Goal: Book appointment/travel/reservation

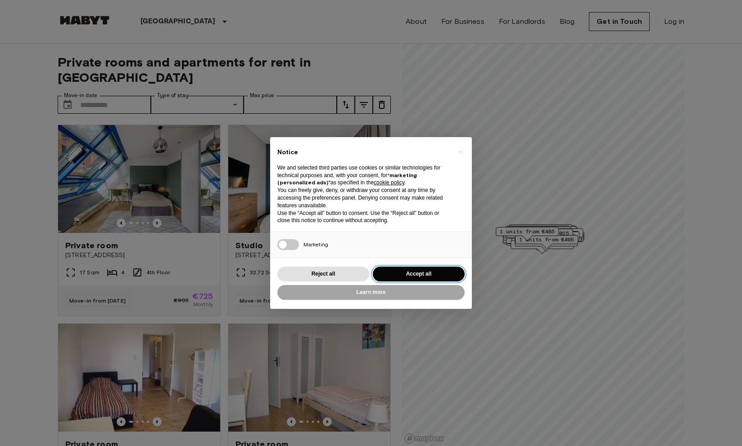
click at [414, 278] on button "Accept all" at bounding box center [419, 274] width 92 height 15
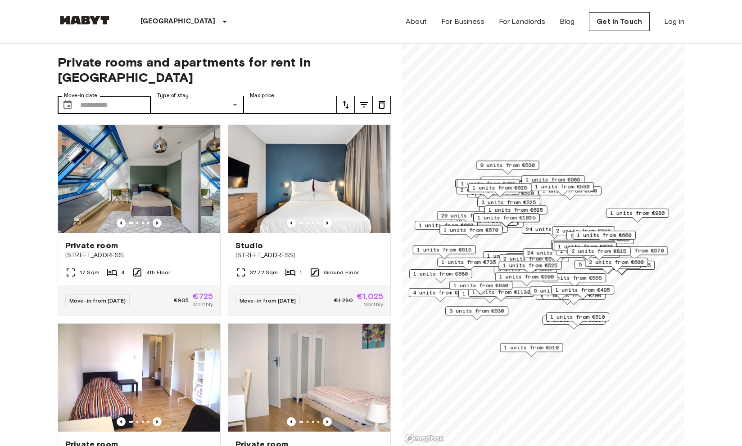
click at [84, 92] on label "Move-in date" at bounding box center [80, 96] width 33 height 8
click at [84, 96] on input "Move-in date" at bounding box center [115, 105] width 71 height 18
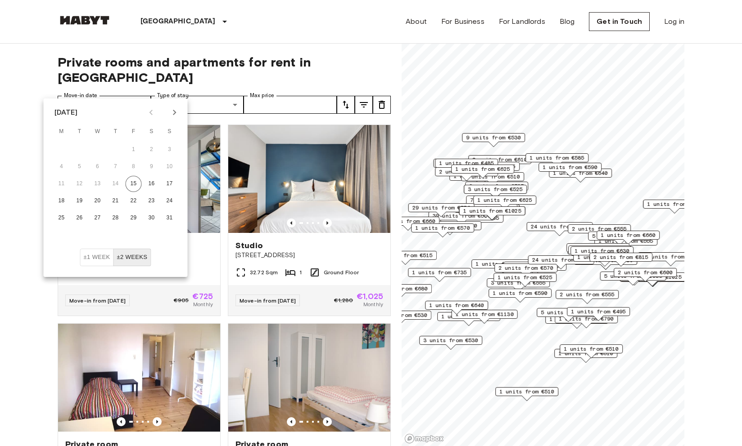
click at [174, 118] on button "Next month" at bounding box center [174, 112] width 15 height 15
click at [177, 117] on icon "Next month" at bounding box center [174, 112] width 11 height 11
click at [79, 169] on button "4" at bounding box center [80, 167] width 16 height 16
type input "**********"
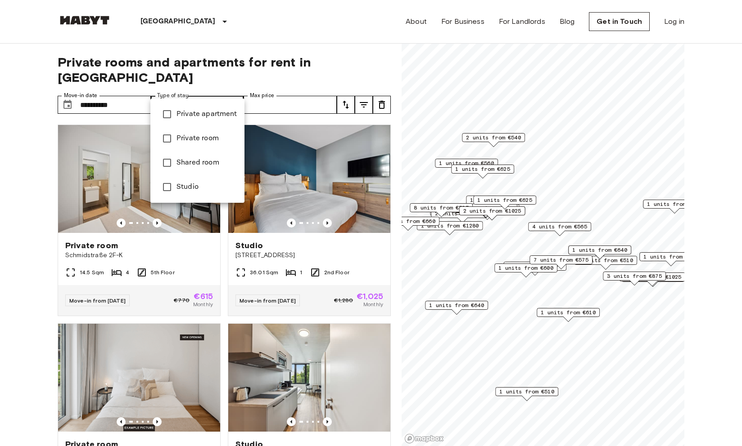
click at [211, 137] on span "Private room" at bounding box center [206, 138] width 61 height 11
type input "**********"
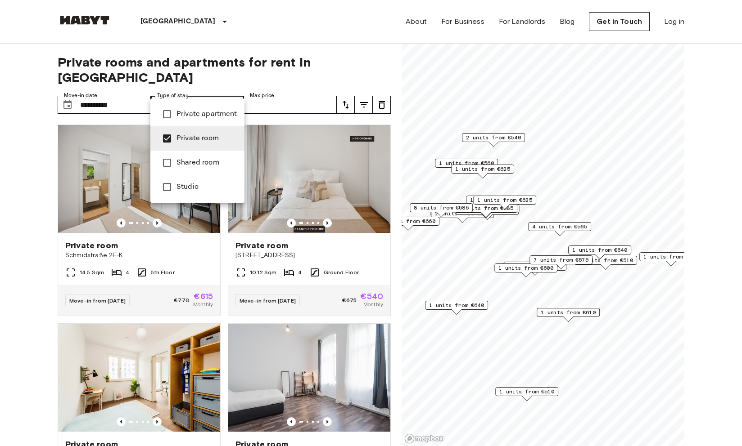
click at [208, 134] on span "Private room" at bounding box center [206, 138] width 61 height 11
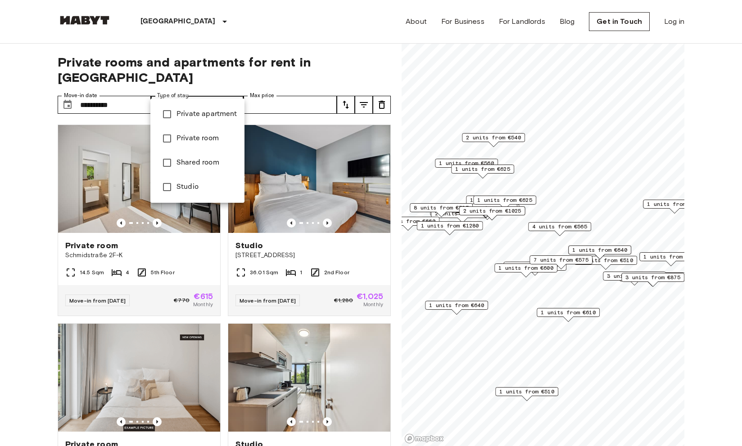
click at [222, 116] on span "Private apartment" at bounding box center [206, 114] width 61 height 11
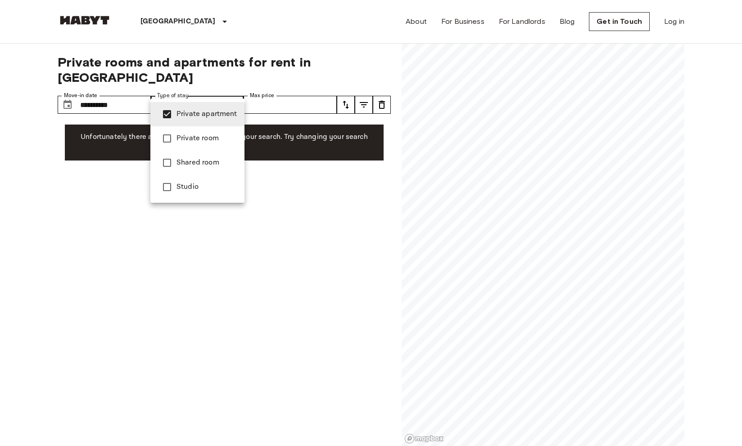
click at [330, 69] on div at bounding box center [371, 223] width 742 height 446
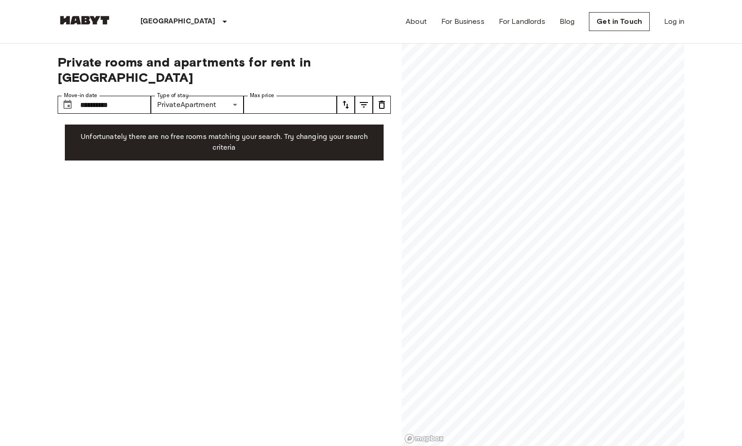
click at [161, 213] on div "**********" at bounding box center [224, 245] width 333 height 403
click at [232, 132] on p "Unfortunately there are no free rooms matching your search. Try changing your s…" at bounding box center [224, 143] width 304 height 22
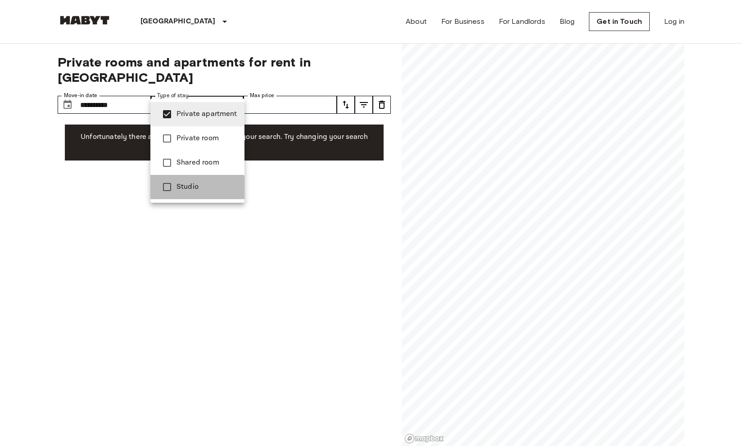
click at [192, 195] on li "Studio" at bounding box center [197, 187] width 94 height 24
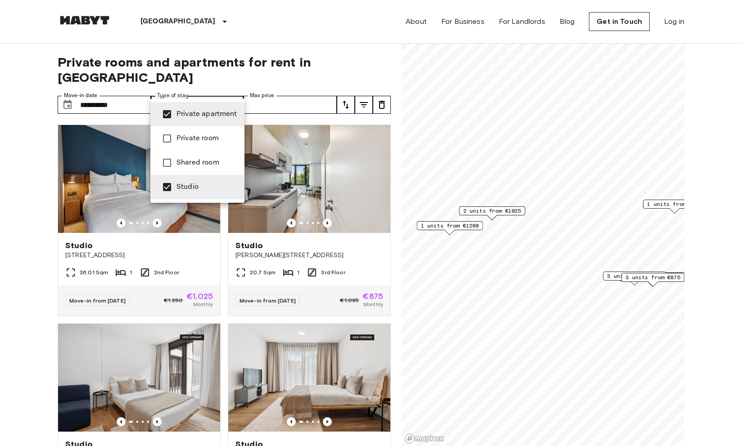
click at [199, 118] on span "Private apartment" at bounding box center [206, 114] width 61 height 11
type input "******"
click at [297, 49] on div at bounding box center [371, 223] width 742 height 446
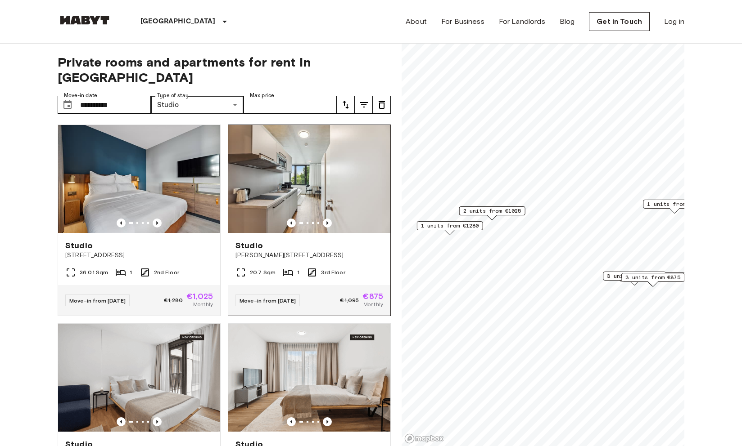
scroll to position [22, 0]
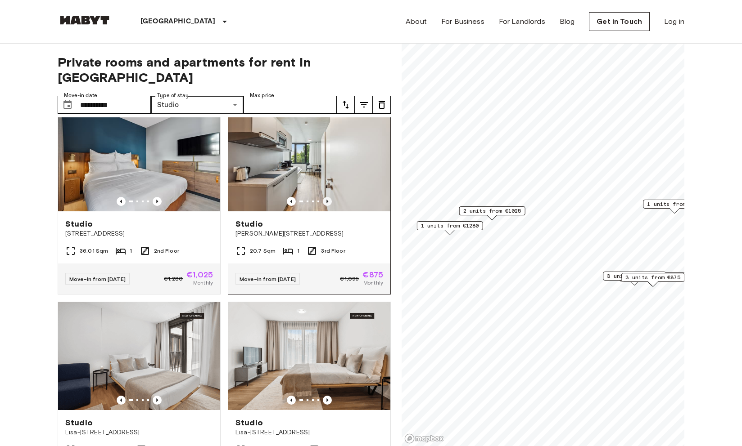
click at [324, 197] on icon "Previous image" at bounding box center [327, 201] width 9 height 9
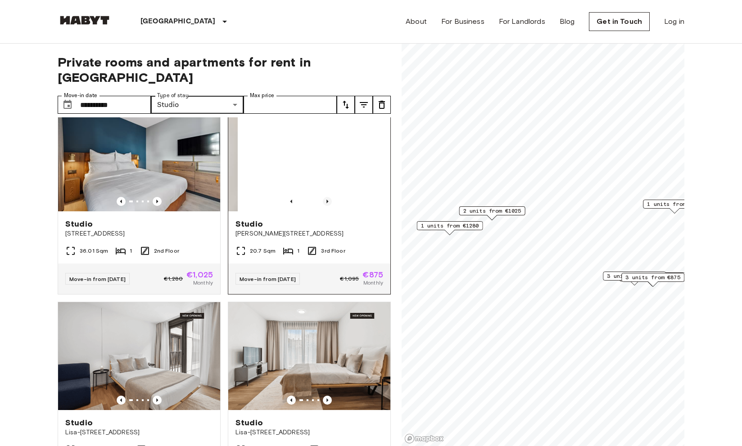
click at [324, 197] on icon "Previous image" at bounding box center [327, 201] width 9 height 9
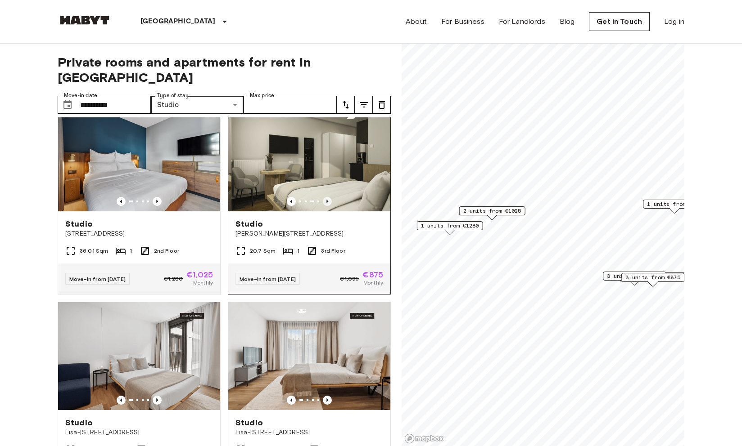
click at [324, 197] on icon "Previous image" at bounding box center [327, 201] width 9 height 9
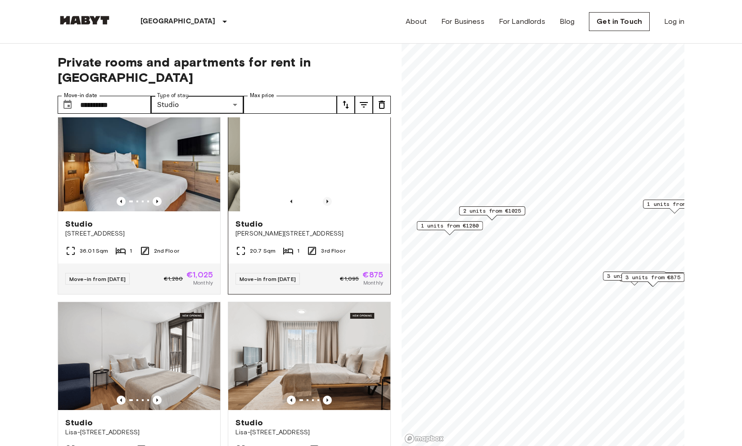
click at [324, 197] on icon "Previous image" at bounding box center [327, 201] width 9 height 9
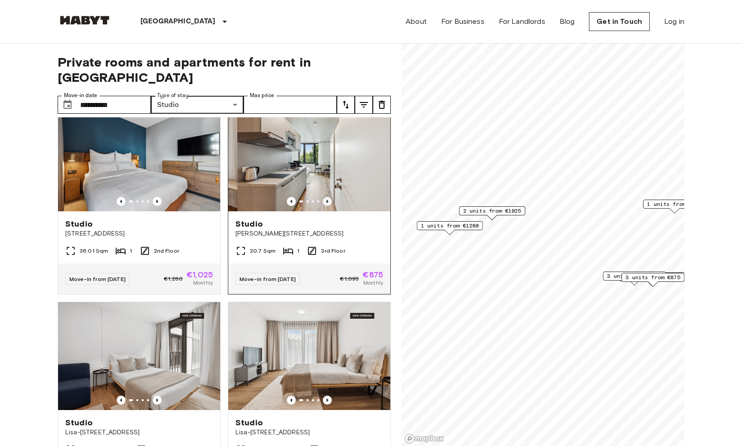
click at [324, 197] on icon "Previous image" at bounding box center [327, 201] width 9 height 9
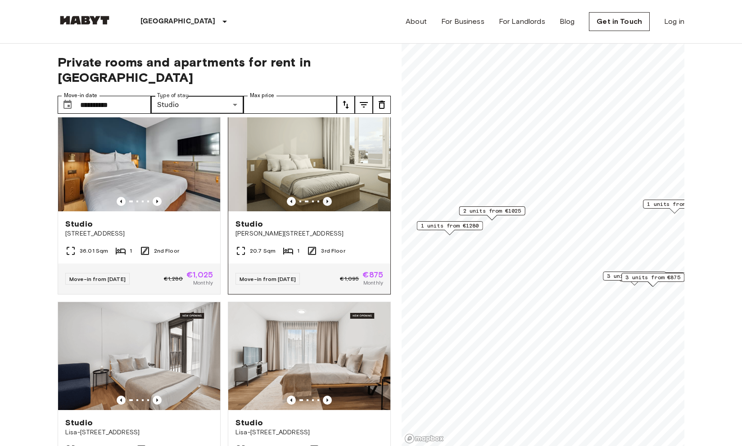
click at [324, 197] on icon "Previous image" at bounding box center [327, 201] width 9 height 9
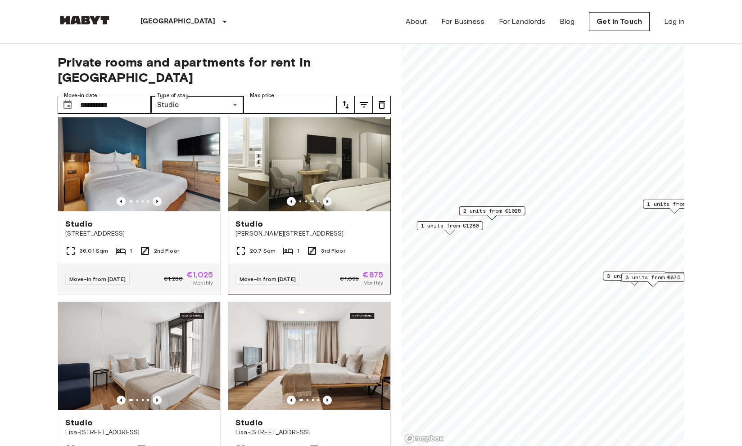
click at [324, 197] on icon "Previous image" at bounding box center [327, 201] width 9 height 9
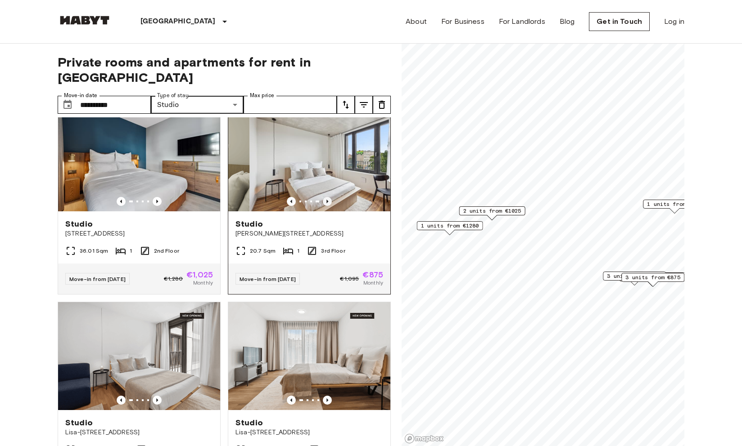
click at [324, 197] on icon "Previous image" at bounding box center [327, 201] width 9 height 9
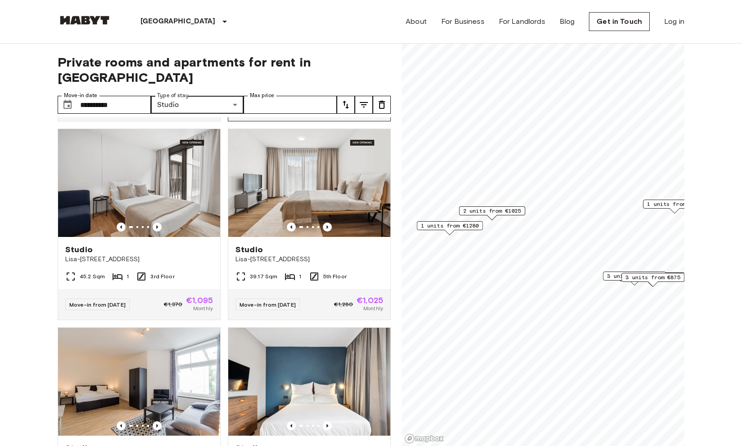
scroll to position [204, 0]
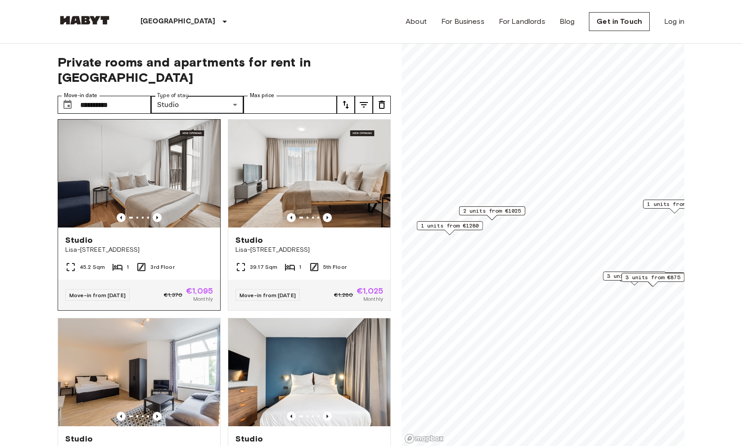
click at [158, 198] on img at bounding box center [139, 174] width 162 height 108
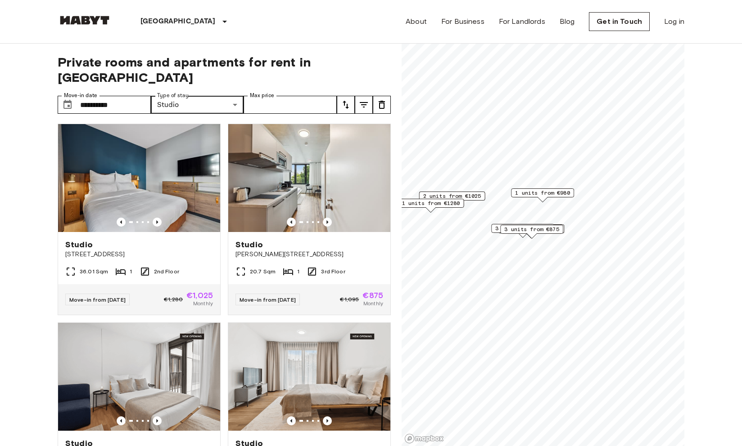
scroll to position [6, 0]
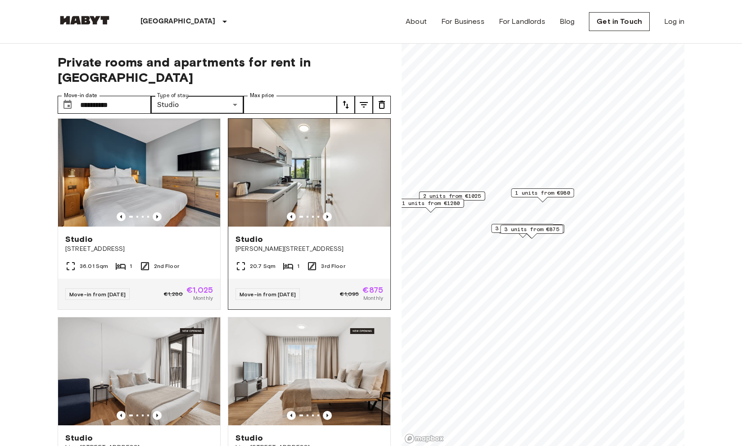
click at [279, 189] on img at bounding box center [309, 173] width 162 height 108
click at [350, 169] on img at bounding box center [309, 173] width 162 height 108
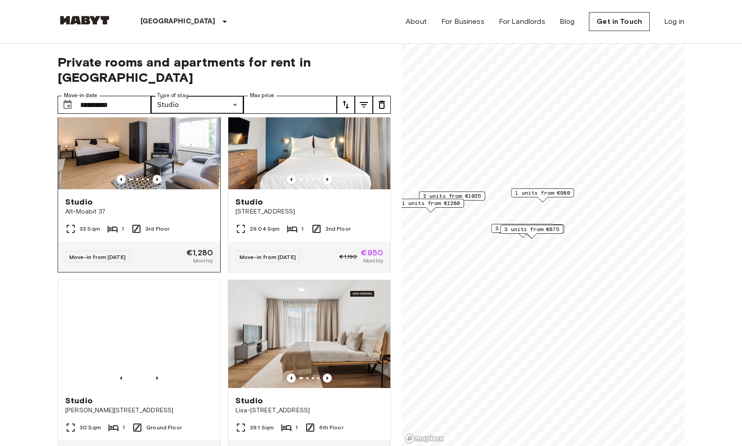
scroll to position [439, 0]
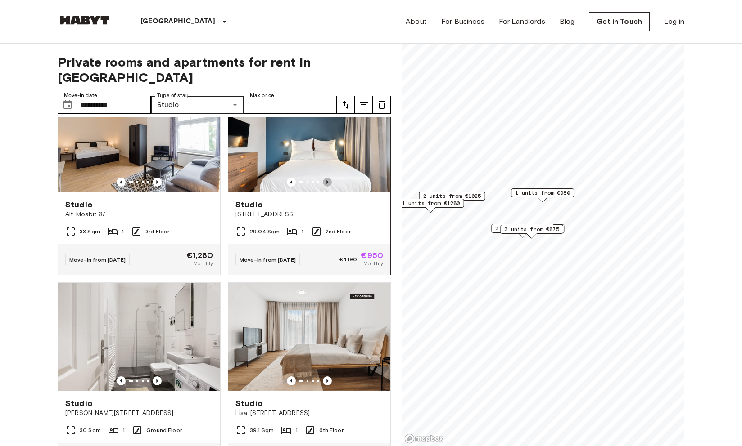
click at [323, 178] on icon "Previous image" at bounding box center [327, 182] width 9 height 9
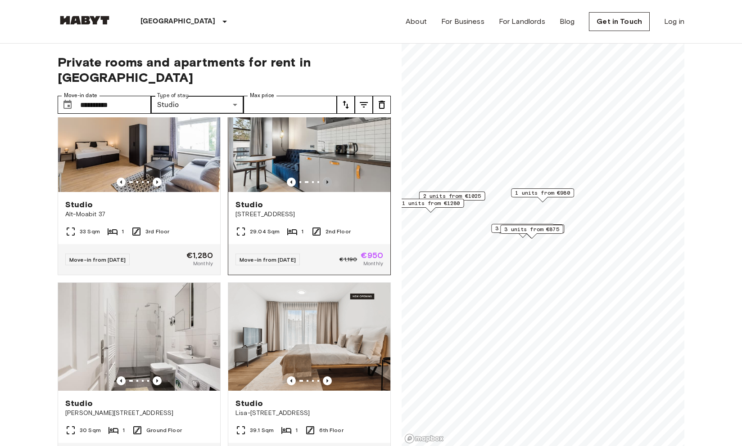
click at [323, 178] on icon "Previous image" at bounding box center [327, 182] width 9 height 9
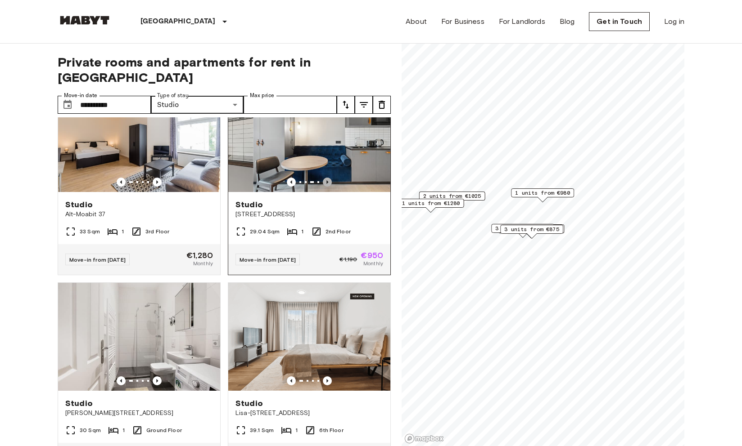
click at [323, 178] on icon "Previous image" at bounding box center [327, 182] width 9 height 9
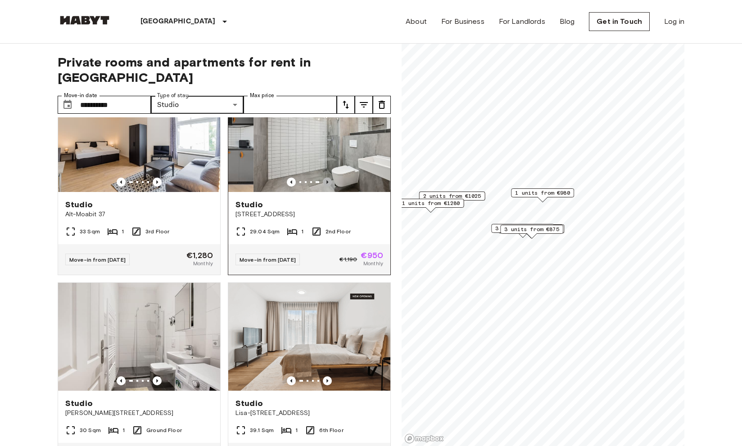
click at [323, 178] on icon "Previous image" at bounding box center [327, 182] width 9 height 9
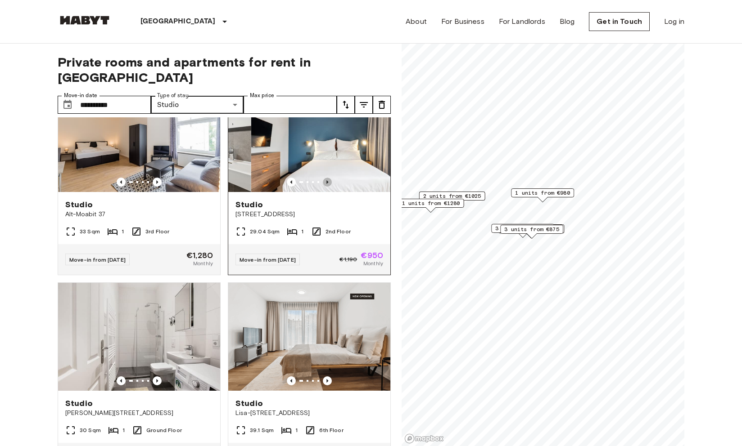
click at [323, 178] on icon "Previous image" at bounding box center [327, 182] width 9 height 9
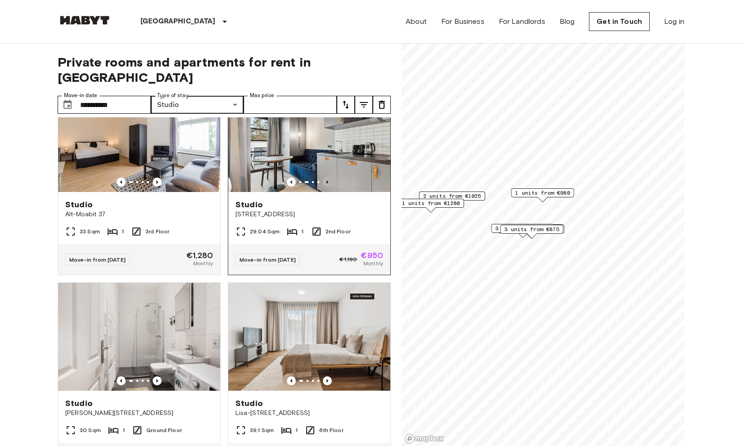
click at [323, 178] on icon "Previous image" at bounding box center [327, 182] width 9 height 9
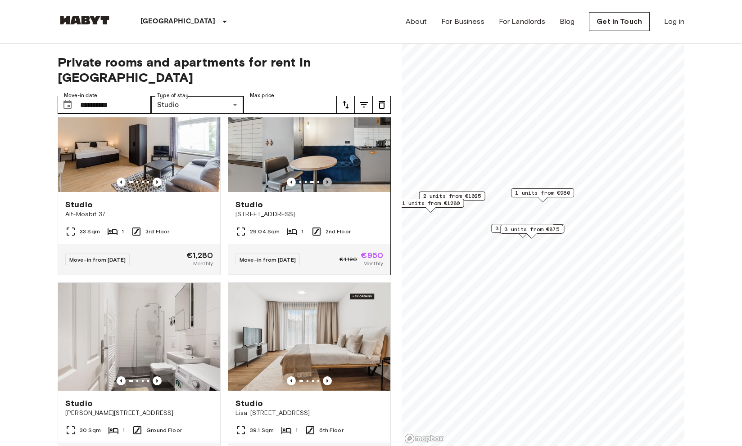
click at [323, 178] on icon "Previous image" at bounding box center [327, 182] width 9 height 9
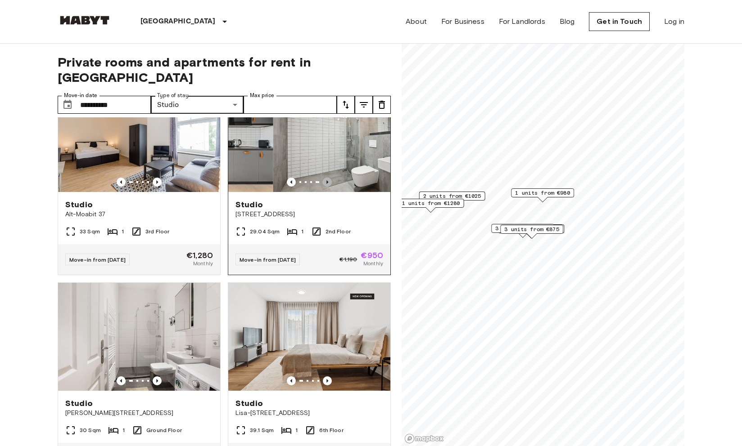
click at [323, 178] on icon "Previous image" at bounding box center [327, 182] width 9 height 9
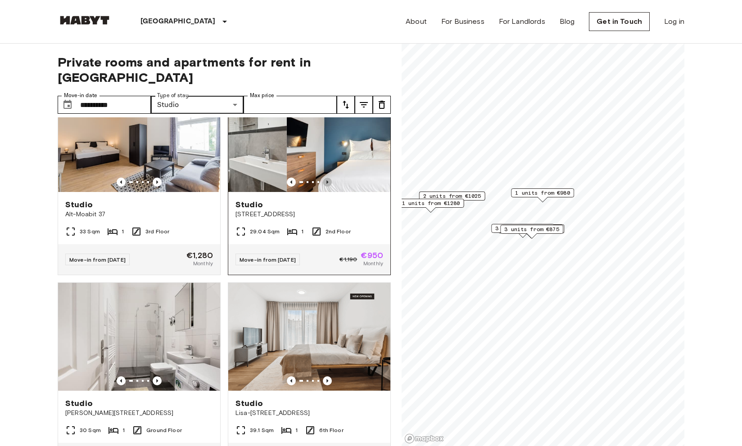
click at [323, 178] on icon "Previous image" at bounding box center [327, 182] width 9 height 9
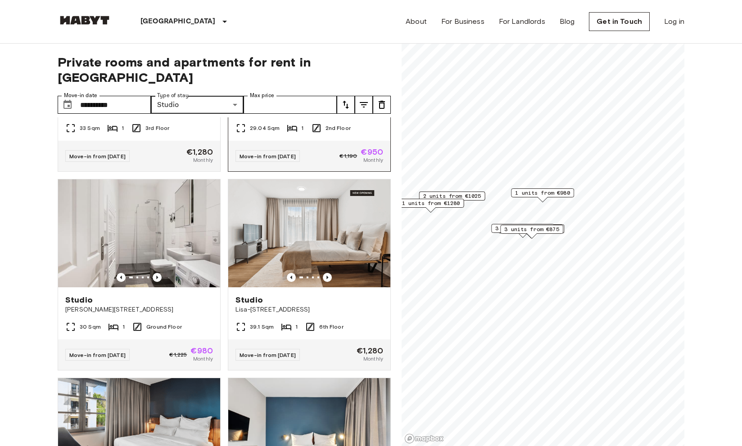
scroll to position [589, 0]
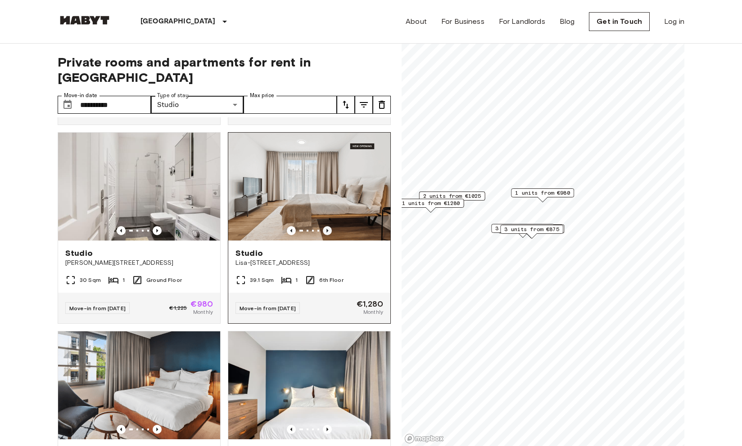
click at [324, 226] on icon "Previous image" at bounding box center [327, 230] width 9 height 9
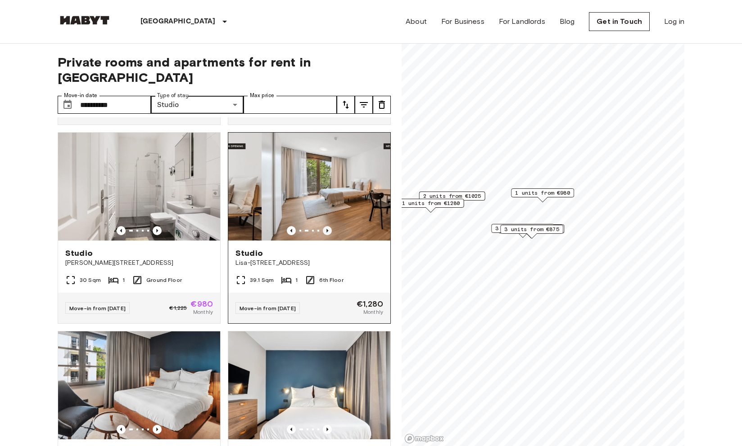
click at [324, 226] on icon "Previous image" at bounding box center [327, 230] width 9 height 9
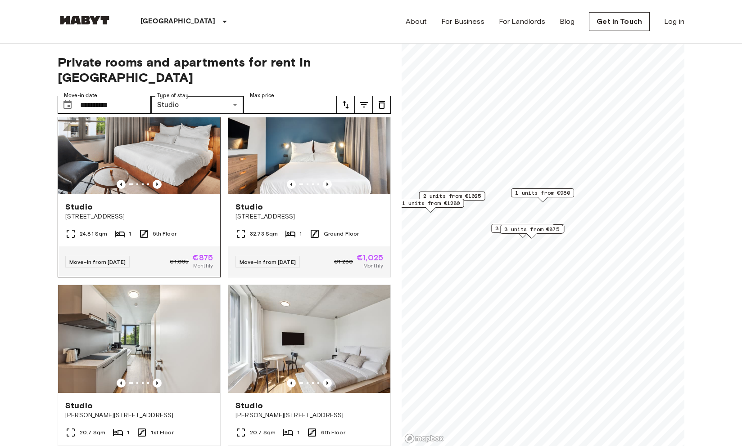
scroll to position [801, 0]
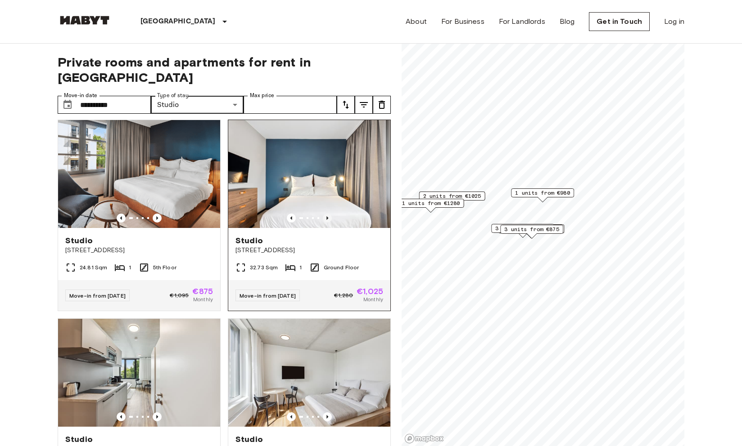
click at [329, 214] on icon "Previous image" at bounding box center [327, 218] width 9 height 9
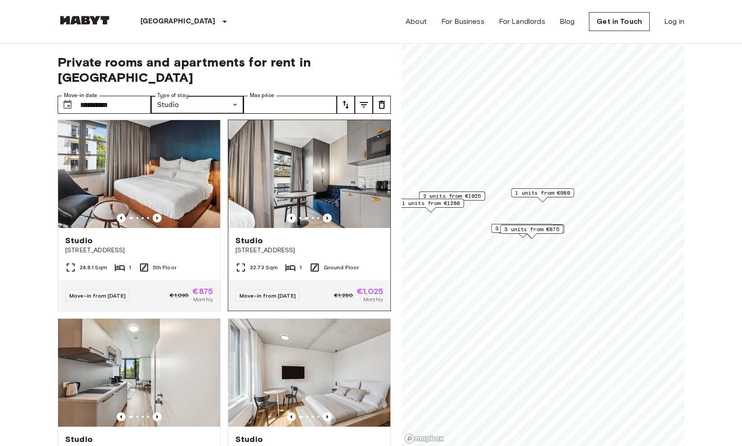
click at [329, 214] on icon "Previous image" at bounding box center [327, 218] width 9 height 9
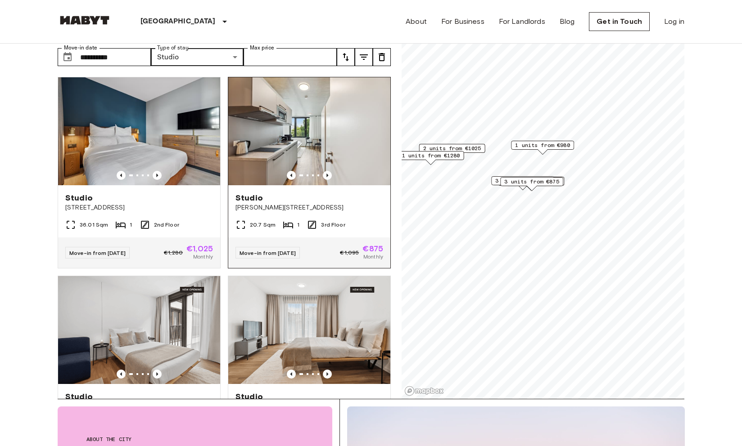
scroll to position [0, 0]
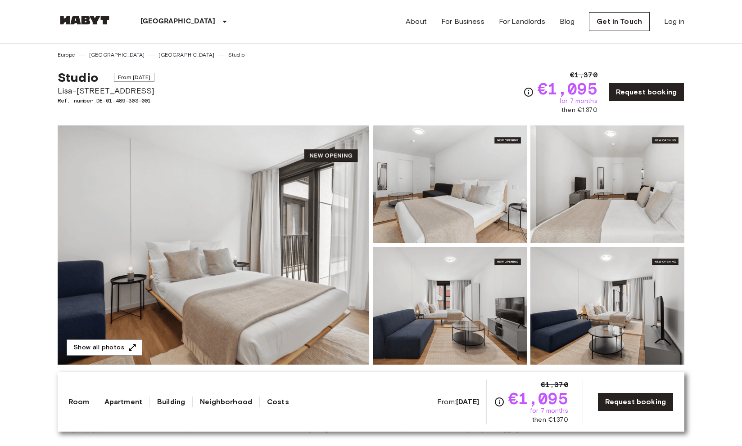
click at [231, 258] on img at bounding box center [213, 245] width 311 height 239
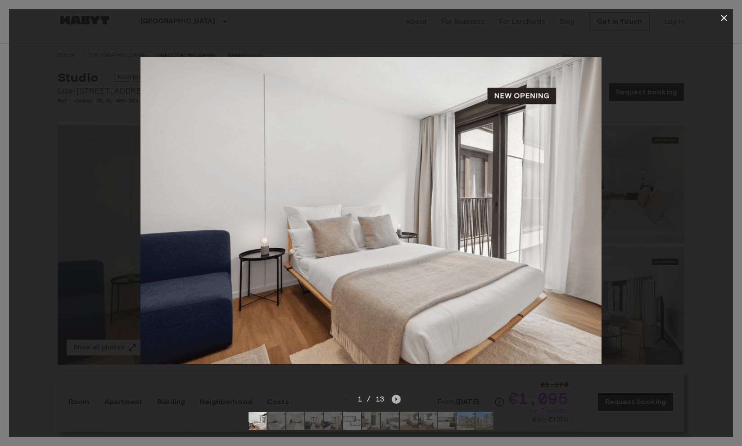
click at [397, 404] on icon "Next image" at bounding box center [396, 399] width 9 height 9
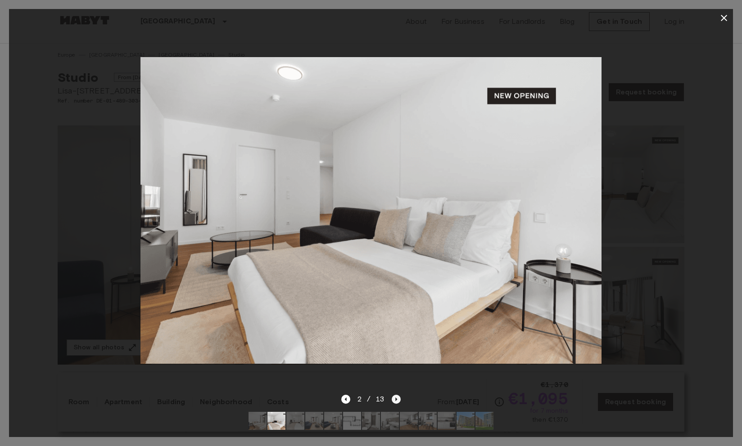
click at [398, 404] on icon "Next image" at bounding box center [396, 399] width 9 height 9
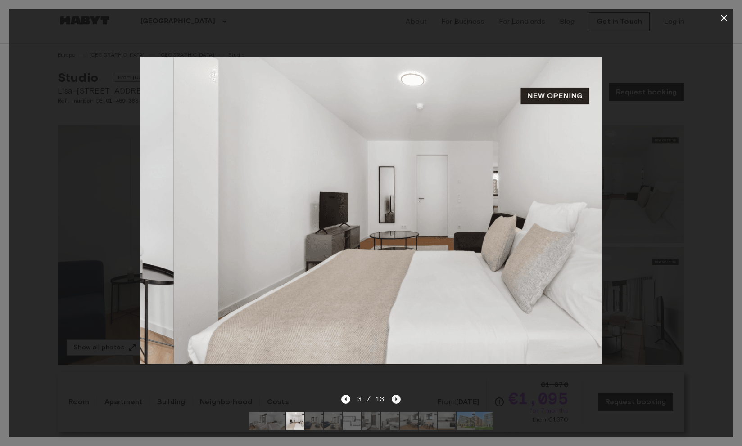
click at [398, 404] on icon "Next image" at bounding box center [396, 399] width 9 height 9
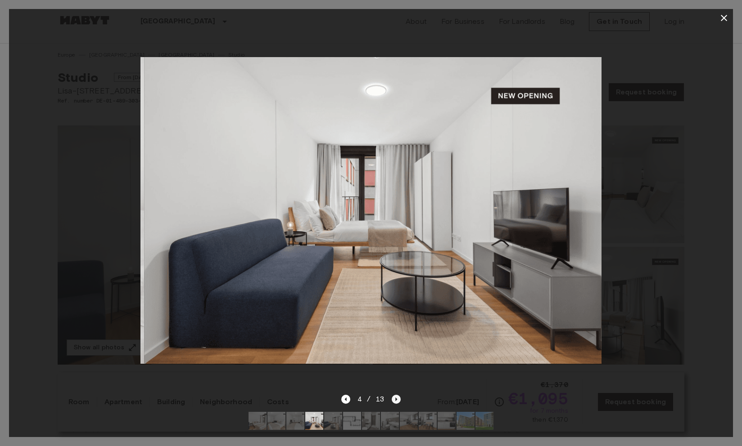
click at [398, 403] on icon "Next image" at bounding box center [396, 399] width 9 height 9
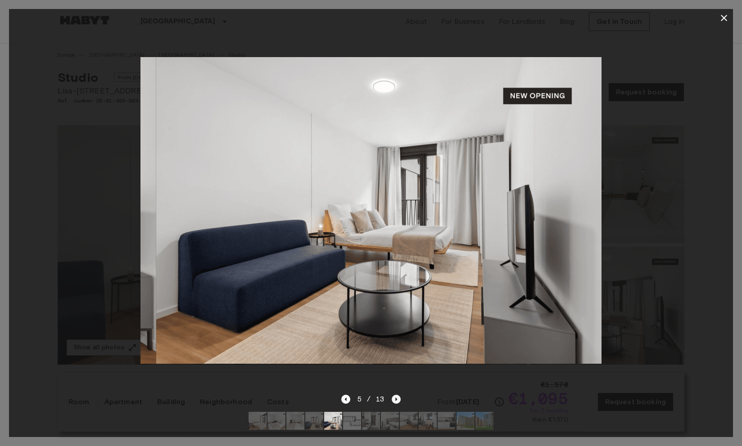
click at [398, 403] on icon "Next image" at bounding box center [396, 399] width 9 height 9
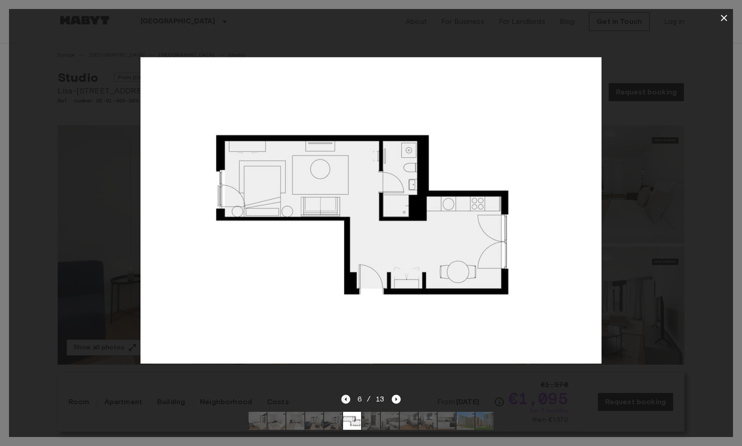
click at [341, 401] on icon "Previous image" at bounding box center [345, 399] width 9 height 9
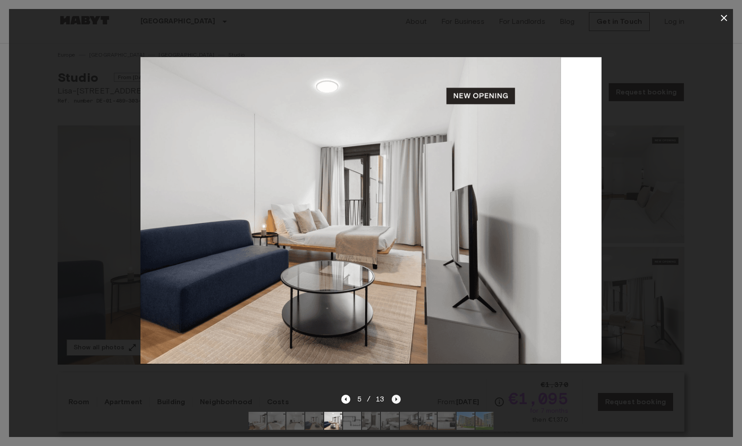
click at [392, 397] on icon "Next image" at bounding box center [396, 399] width 9 height 9
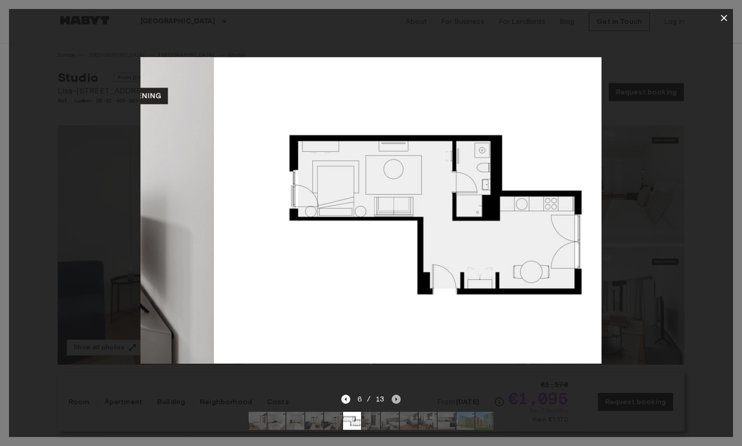
click at [394, 397] on icon "Next image" at bounding box center [396, 399] width 9 height 9
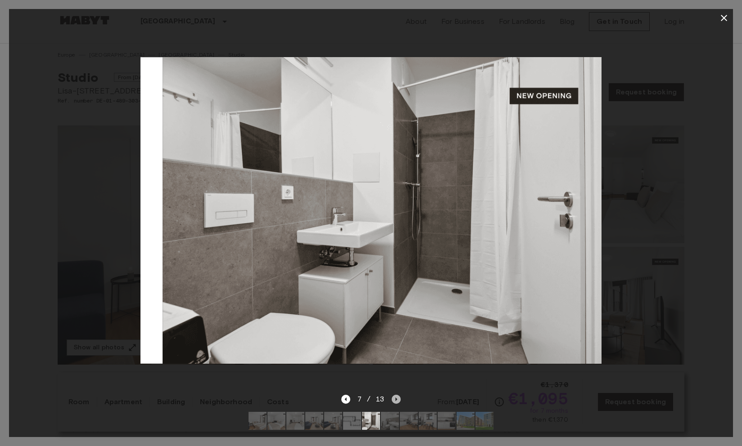
click at [394, 397] on icon "Next image" at bounding box center [396, 399] width 9 height 9
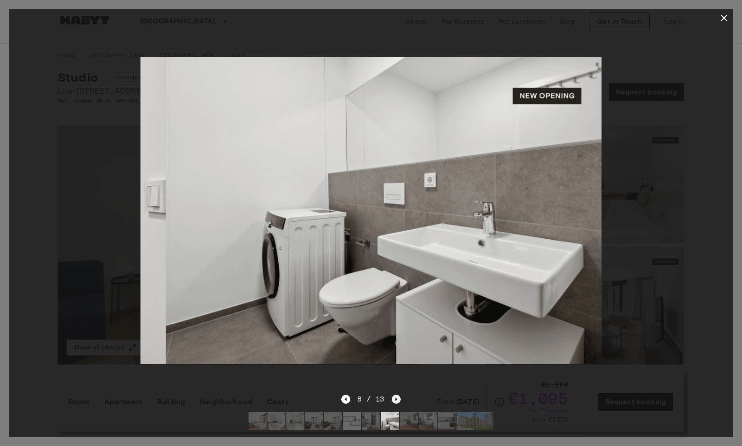
click at [394, 397] on icon "Next image" at bounding box center [396, 399] width 9 height 9
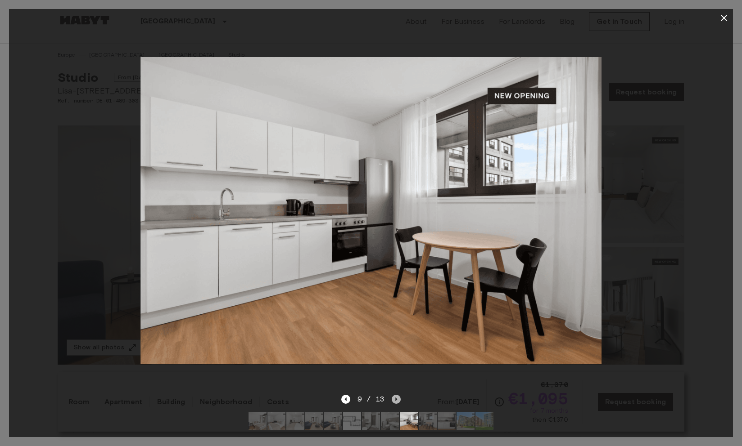
click at [394, 397] on icon "Next image" at bounding box center [396, 399] width 9 height 9
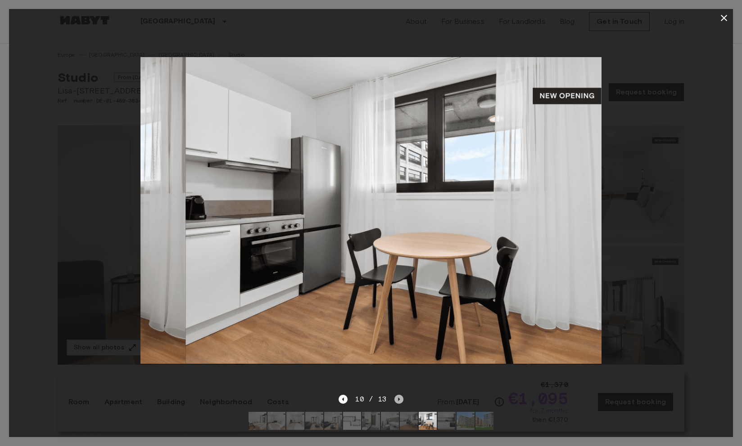
click at [394, 397] on icon "Next image" at bounding box center [398, 399] width 9 height 9
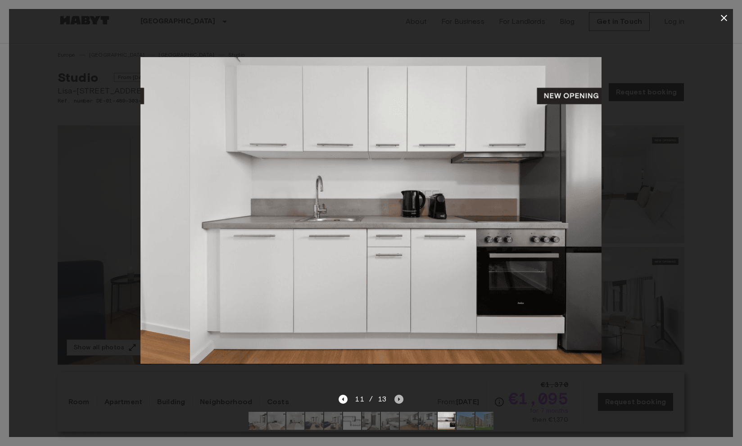
click at [394, 397] on icon "Next image" at bounding box center [398, 399] width 9 height 9
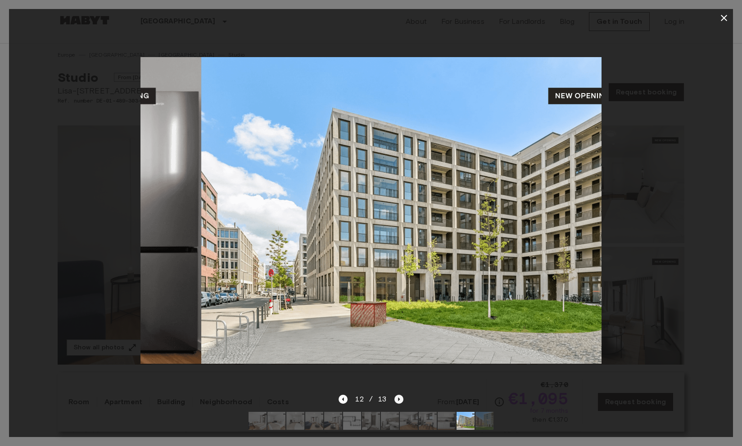
click at [394, 397] on icon "Next image" at bounding box center [398, 399] width 9 height 9
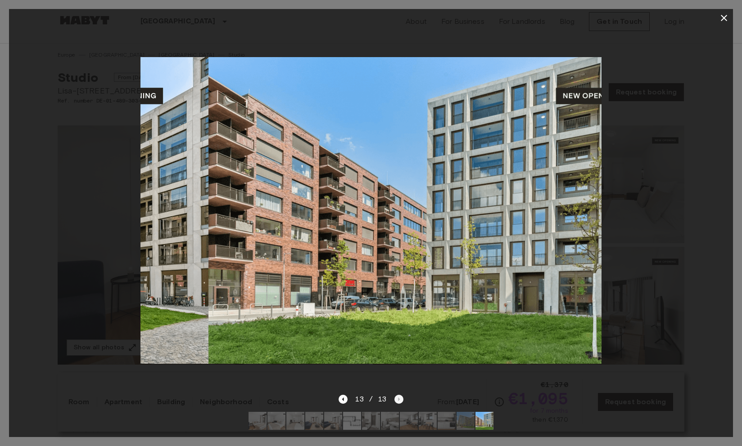
click at [394, 397] on div "13 / 13" at bounding box center [370, 399] width 64 height 11
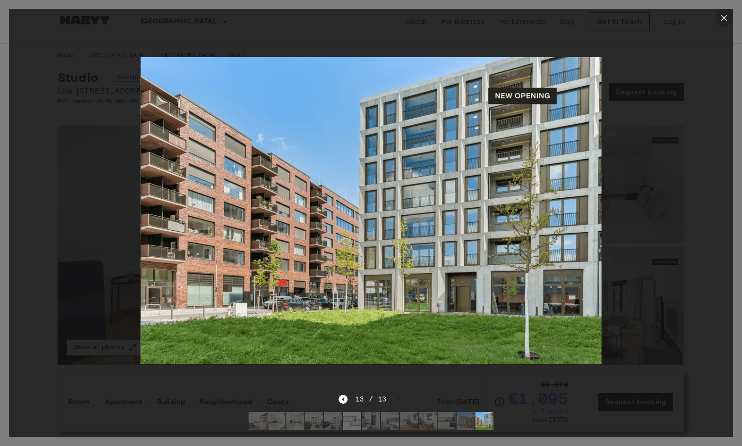
click at [723, 19] on icon "button" at bounding box center [723, 18] width 6 height 6
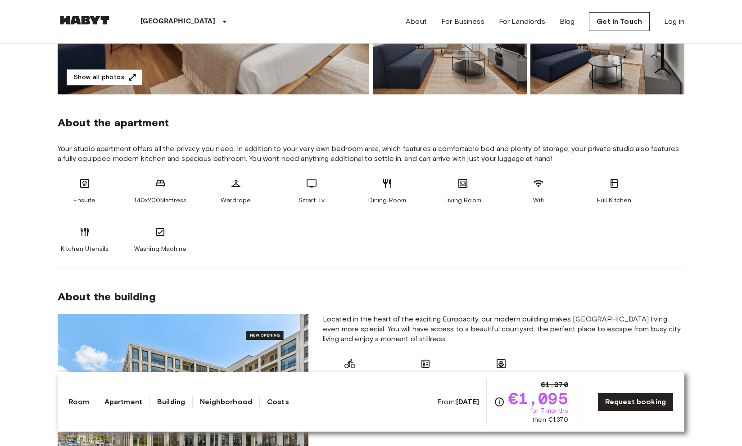
scroll to position [271, 0]
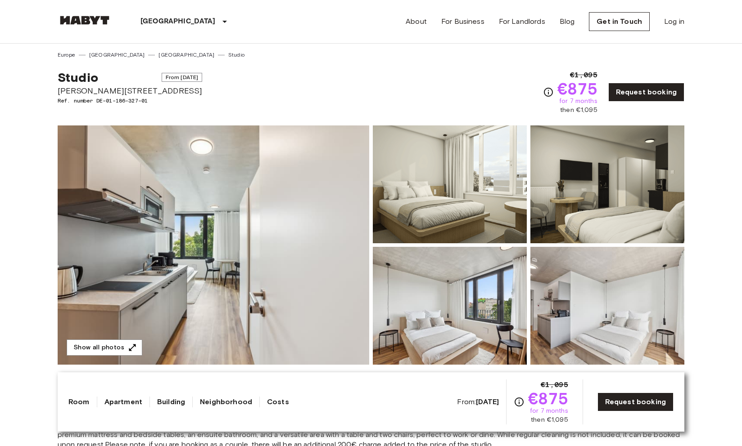
click at [270, 255] on img at bounding box center [213, 245] width 311 height 239
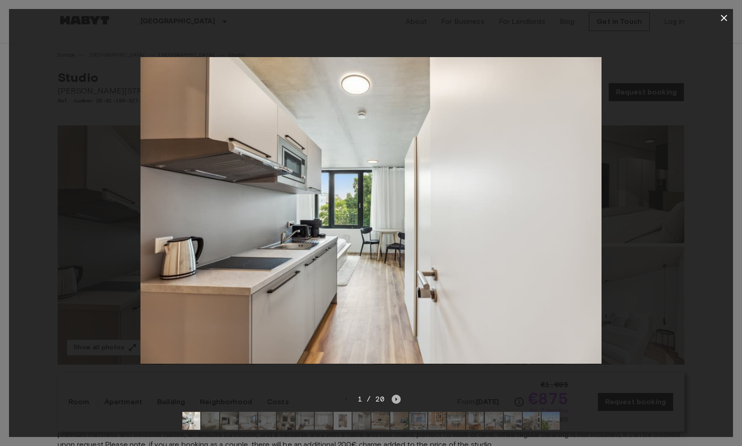
click at [396, 401] on icon "Next image" at bounding box center [396, 399] width 9 height 9
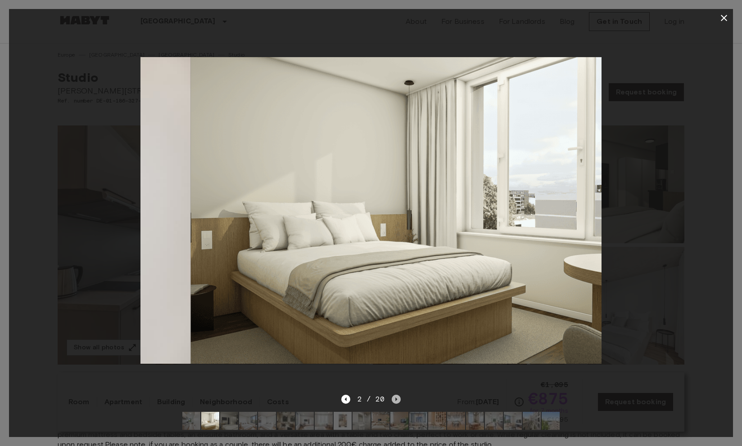
click at [396, 401] on icon "Next image" at bounding box center [396, 399] width 9 height 9
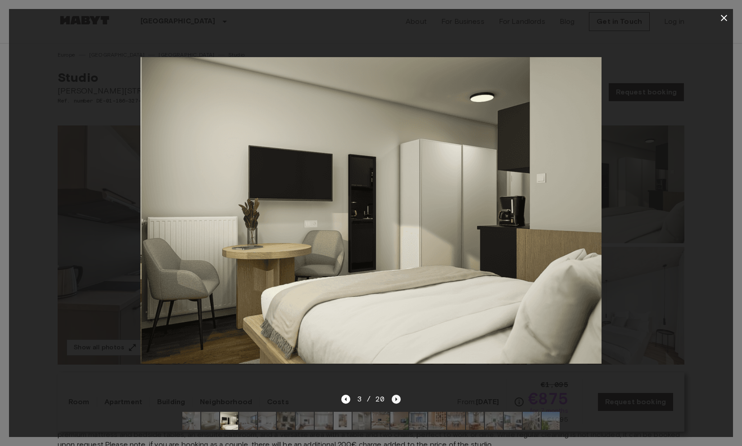
click at [396, 401] on icon "Next image" at bounding box center [396, 399] width 9 height 9
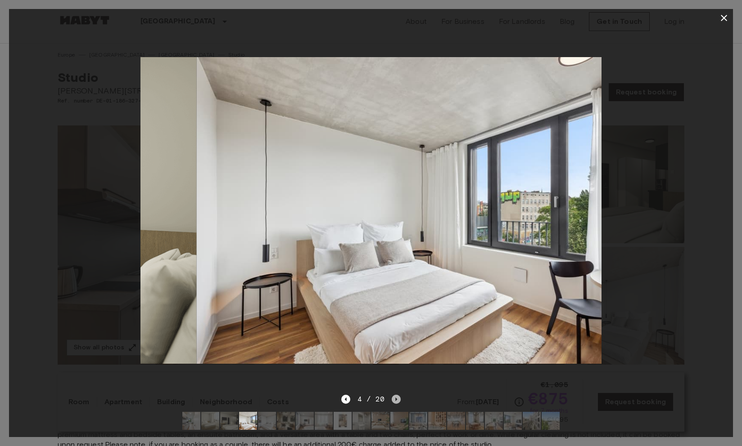
click at [396, 401] on icon "Next image" at bounding box center [396, 399] width 9 height 9
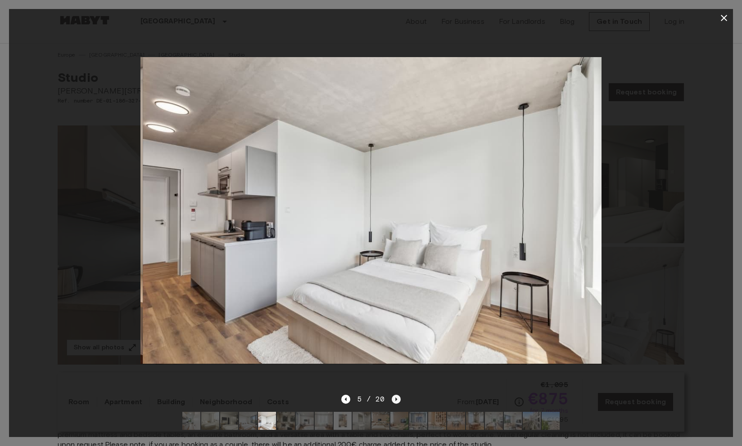
click at [396, 401] on icon "Next image" at bounding box center [396, 399] width 9 height 9
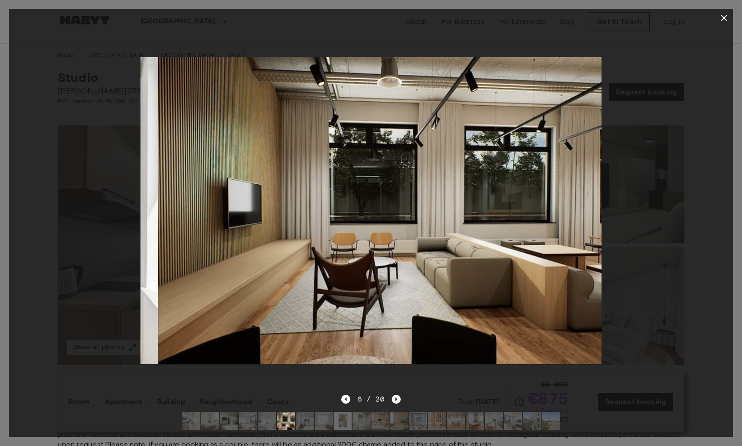
click at [396, 401] on icon "Next image" at bounding box center [396, 399] width 9 height 9
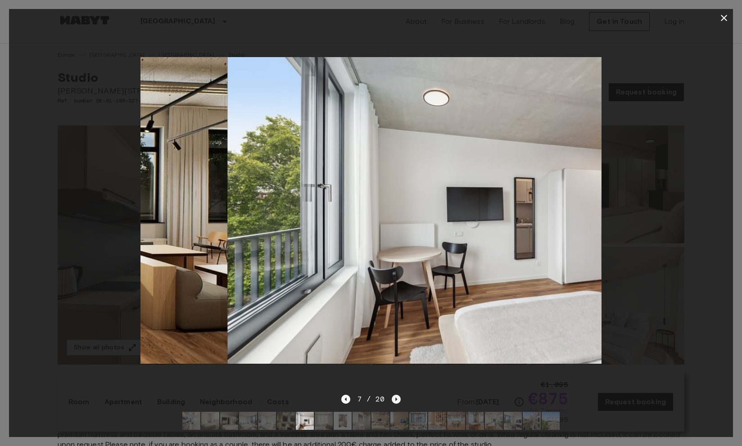
click at [396, 401] on icon "Next image" at bounding box center [396, 399] width 9 height 9
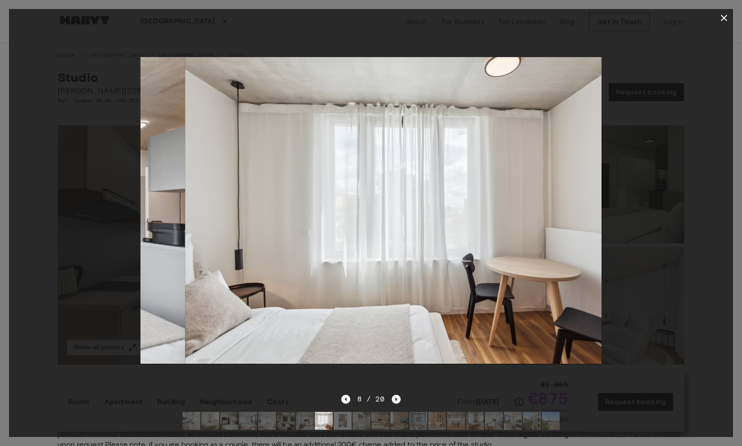
click at [396, 401] on icon "Next image" at bounding box center [396, 399] width 9 height 9
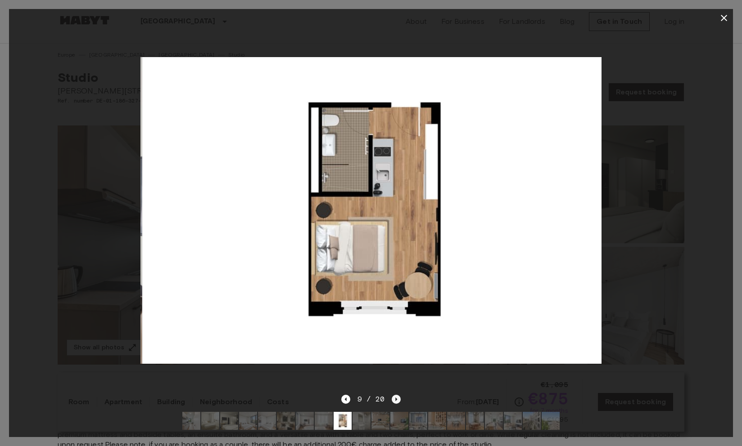
click at [396, 401] on icon "Next image" at bounding box center [396, 399] width 9 height 9
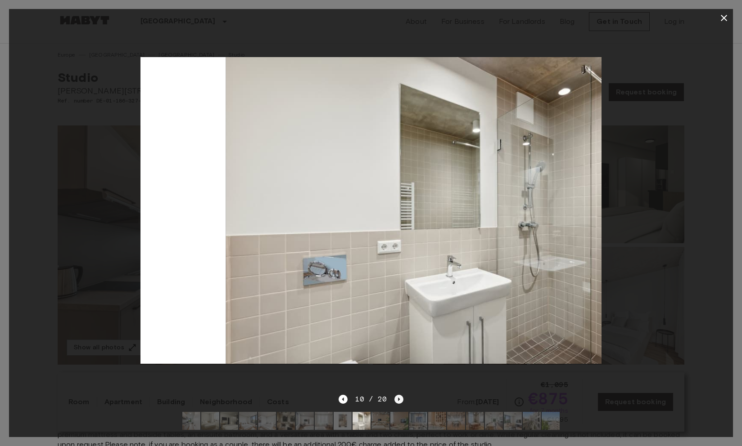
click at [396, 401] on icon "Next image" at bounding box center [398, 399] width 9 height 9
